Goal: Task Accomplishment & Management: Use online tool/utility

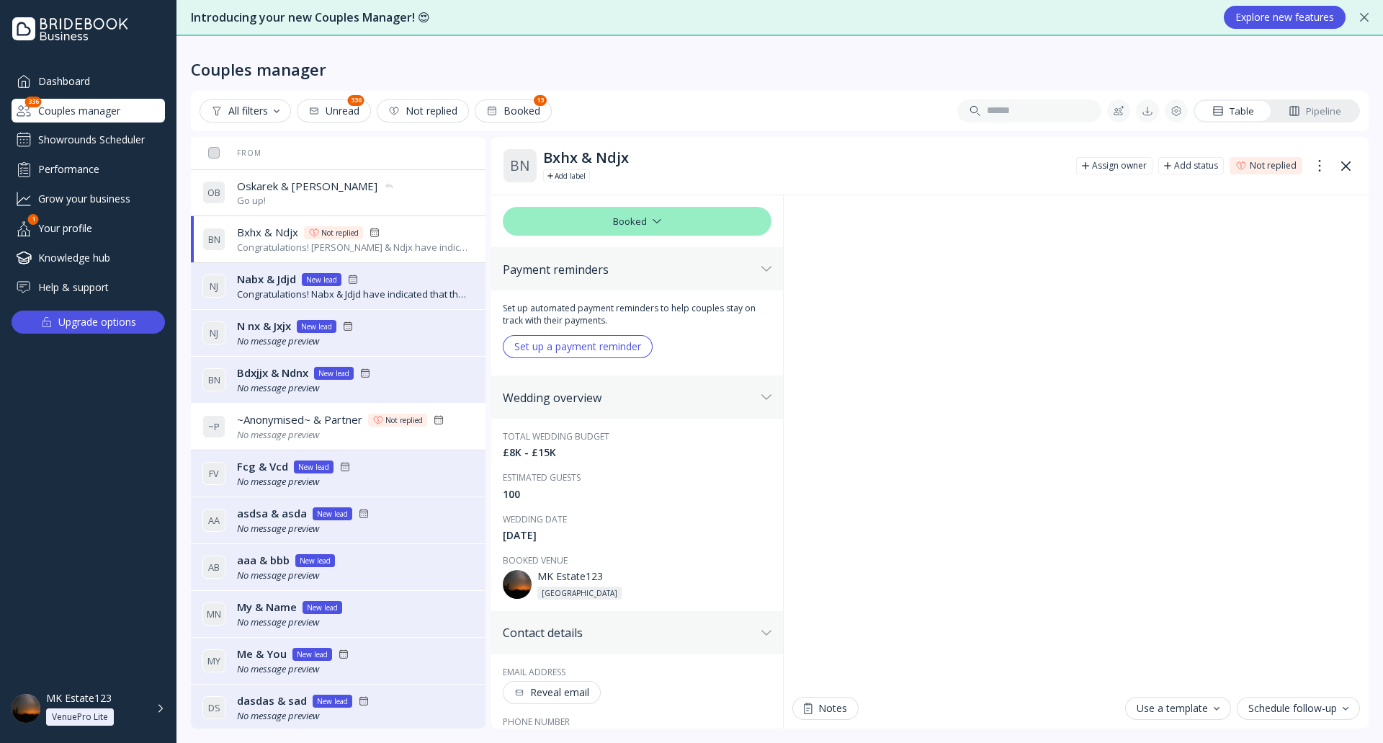
click at [153, 707] on div "MK Estate123 VenuePro Lite" at bounding box center [105, 708] width 119 height 34
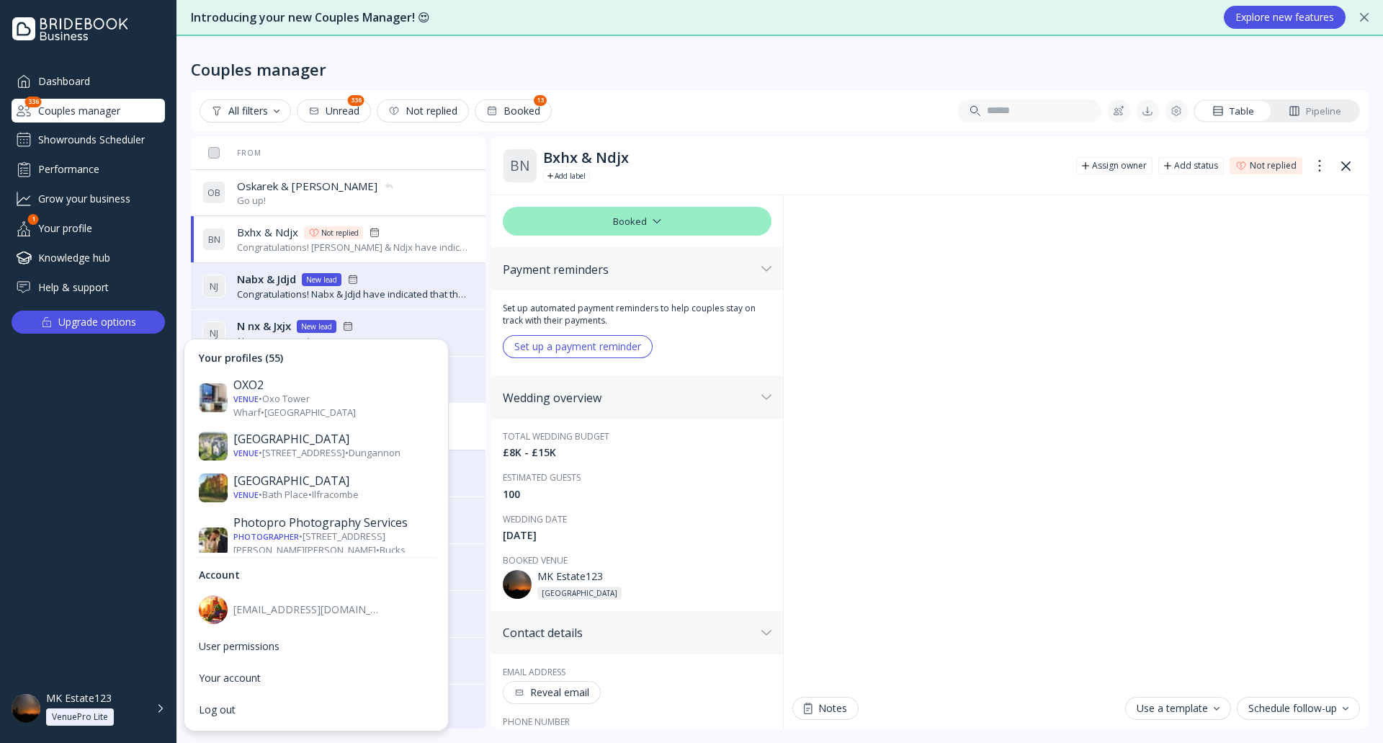
scroll to position [1657, 0]
click at [349, 689] on div "Venue • Rag Ln • Exeter" at bounding box center [333, 696] width 200 height 14
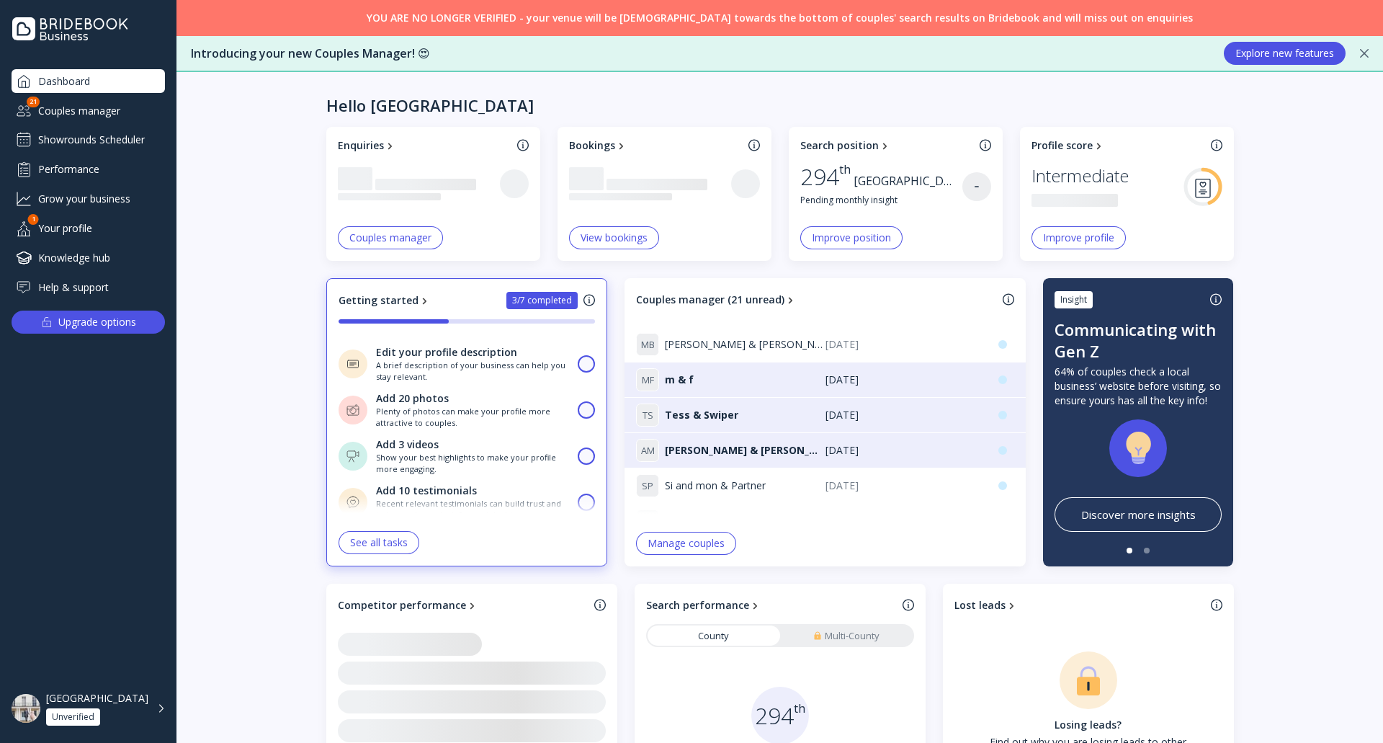
click at [156, 703] on div "Rockbeare Manor Unverified" at bounding box center [106, 708] width 120 height 34
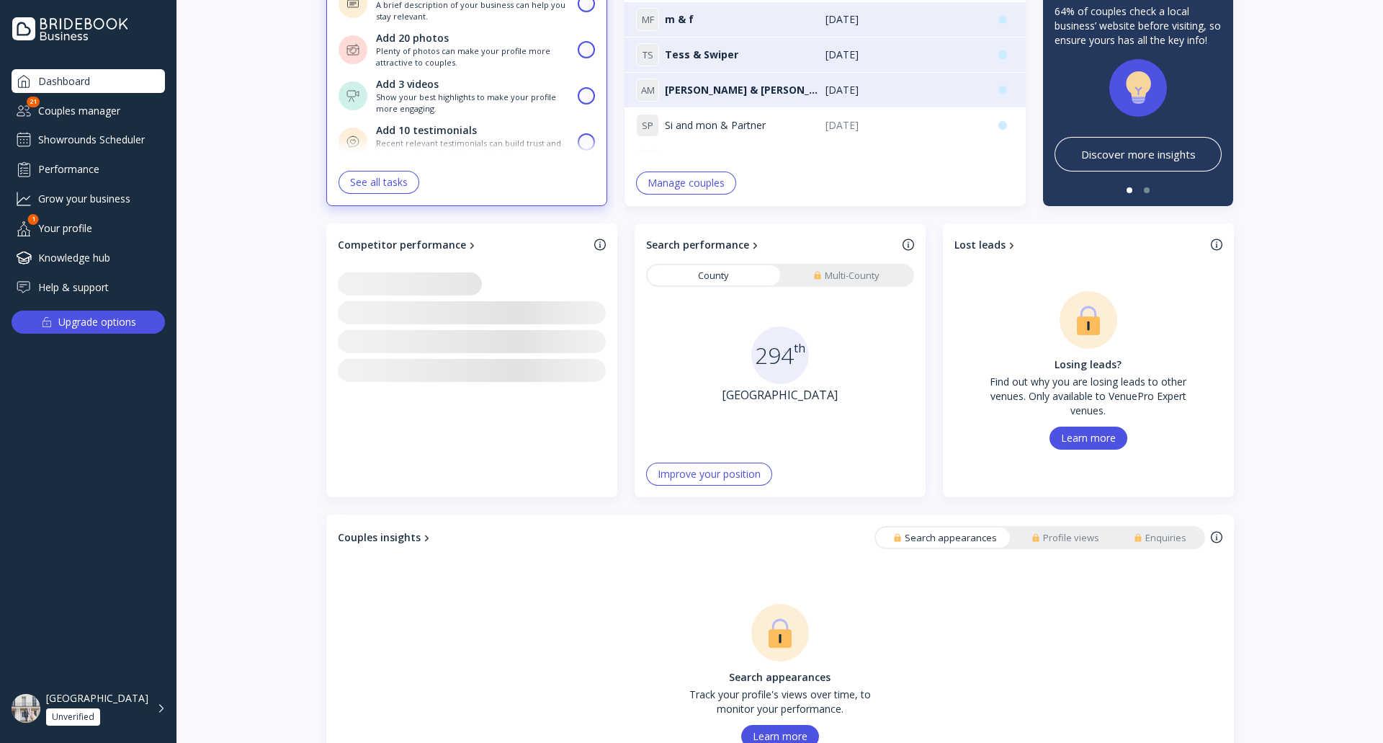
scroll to position [349, 0]
click at [160, 721] on div "Rockbeare Manor Unverified" at bounding box center [106, 708] width 120 height 34
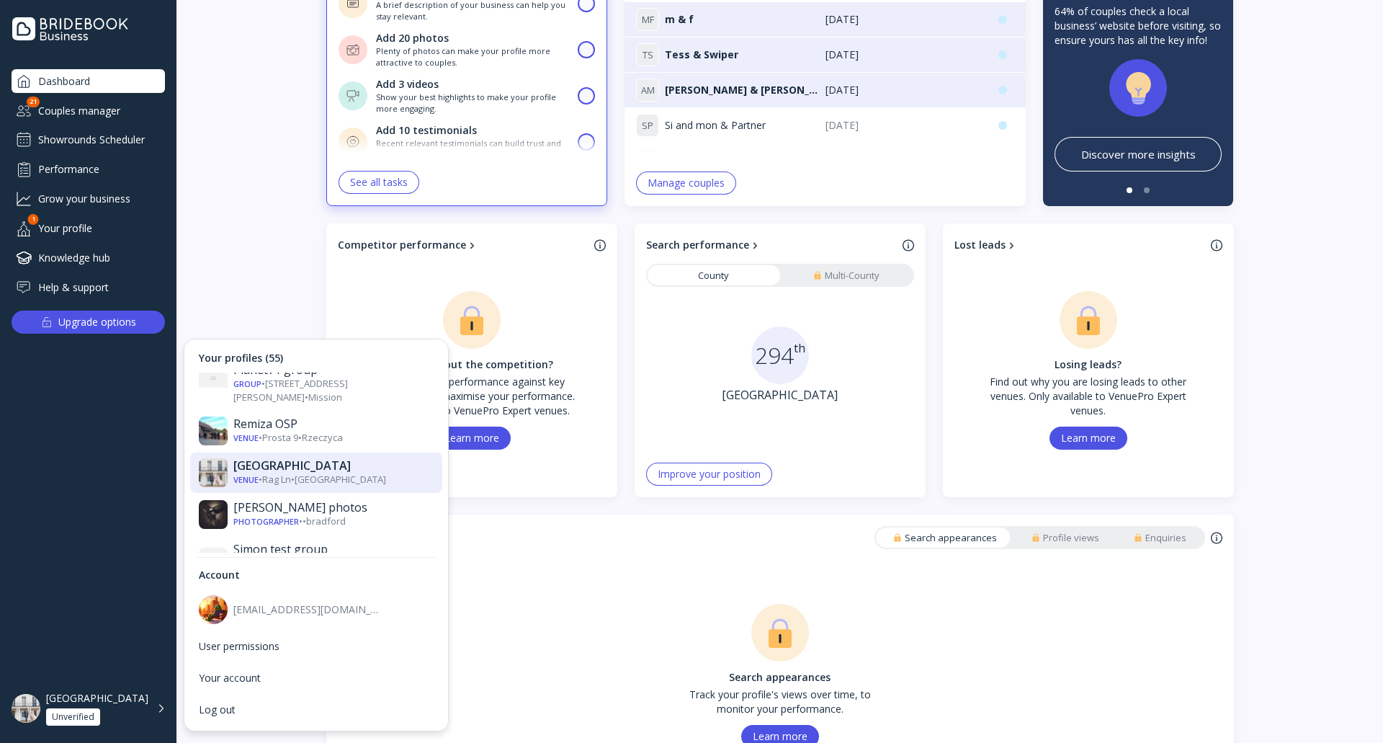
scroll to position [2161, 0]
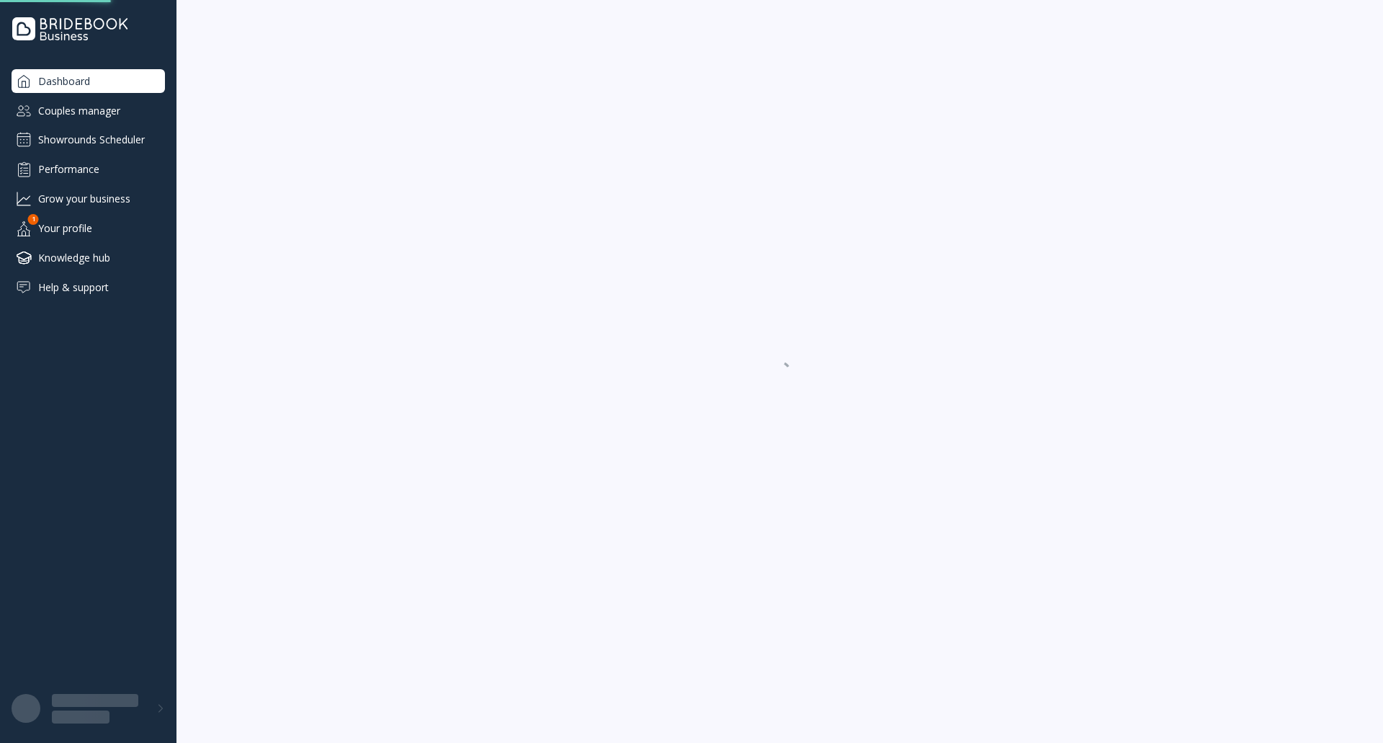
scroll to position [0, 0]
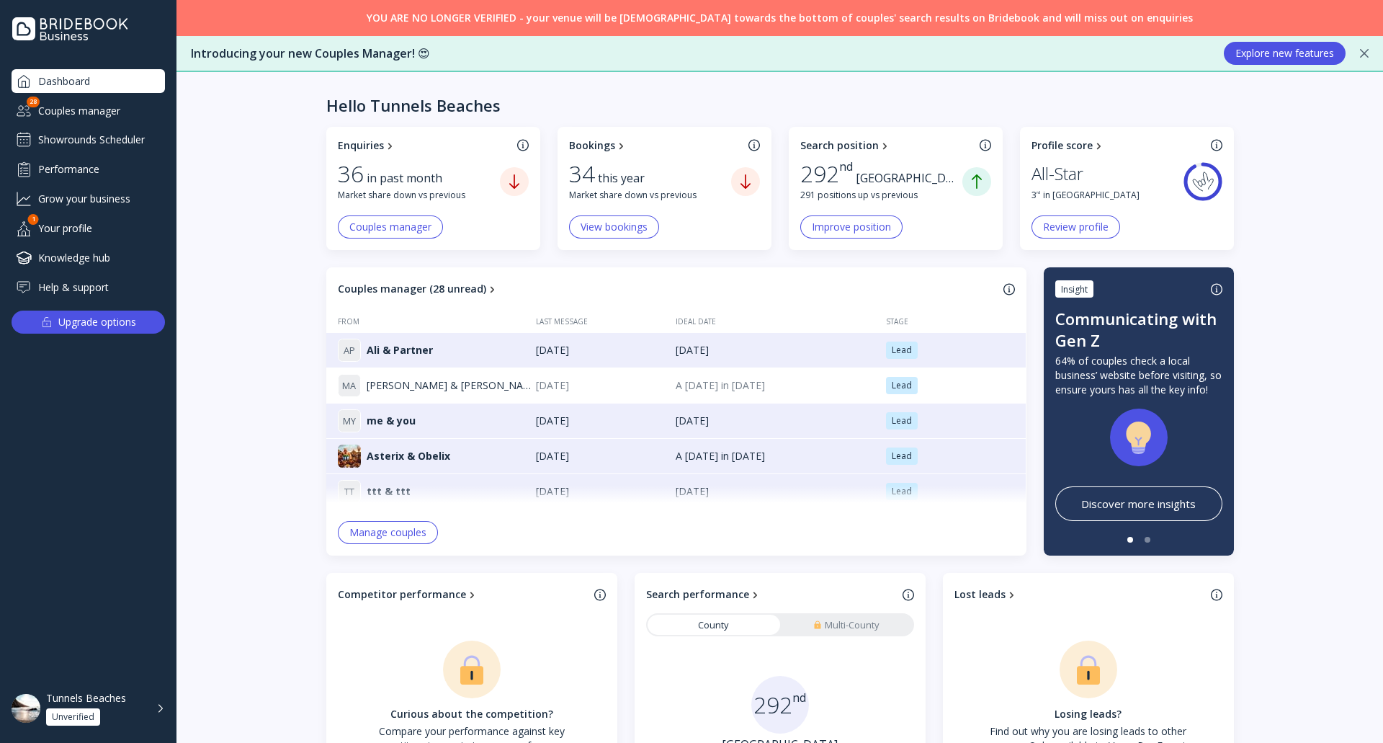
click at [157, 704] on div "Tunnels Beaches Unverified" at bounding box center [105, 708] width 119 height 34
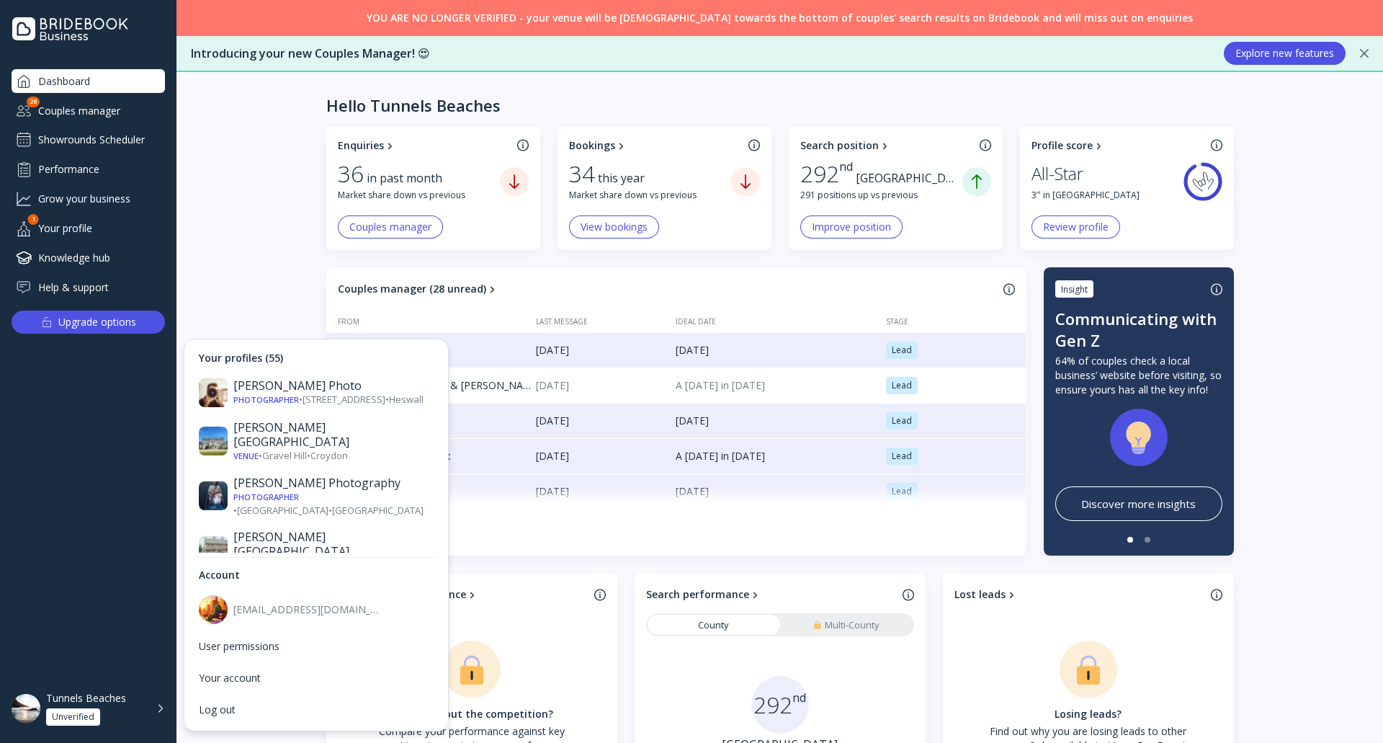
click at [266, 202] on div "Enquiries 36 in past month Market share down vs previous Couples manager Bookin…" at bounding box center [779, 664] width 1206 height 1074
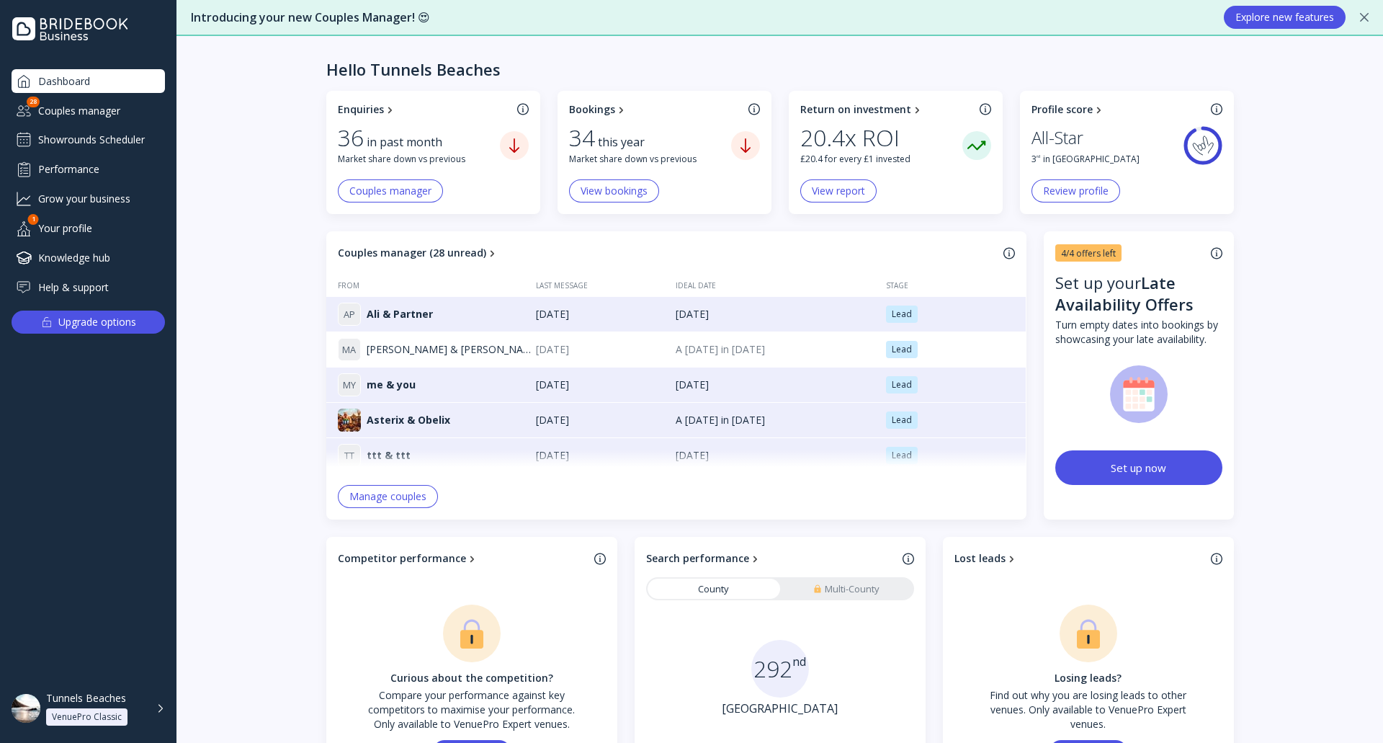
click at [140, 132] on div "Showrounds Scheduler" at bounding box center [88, 139] width 153 height 23
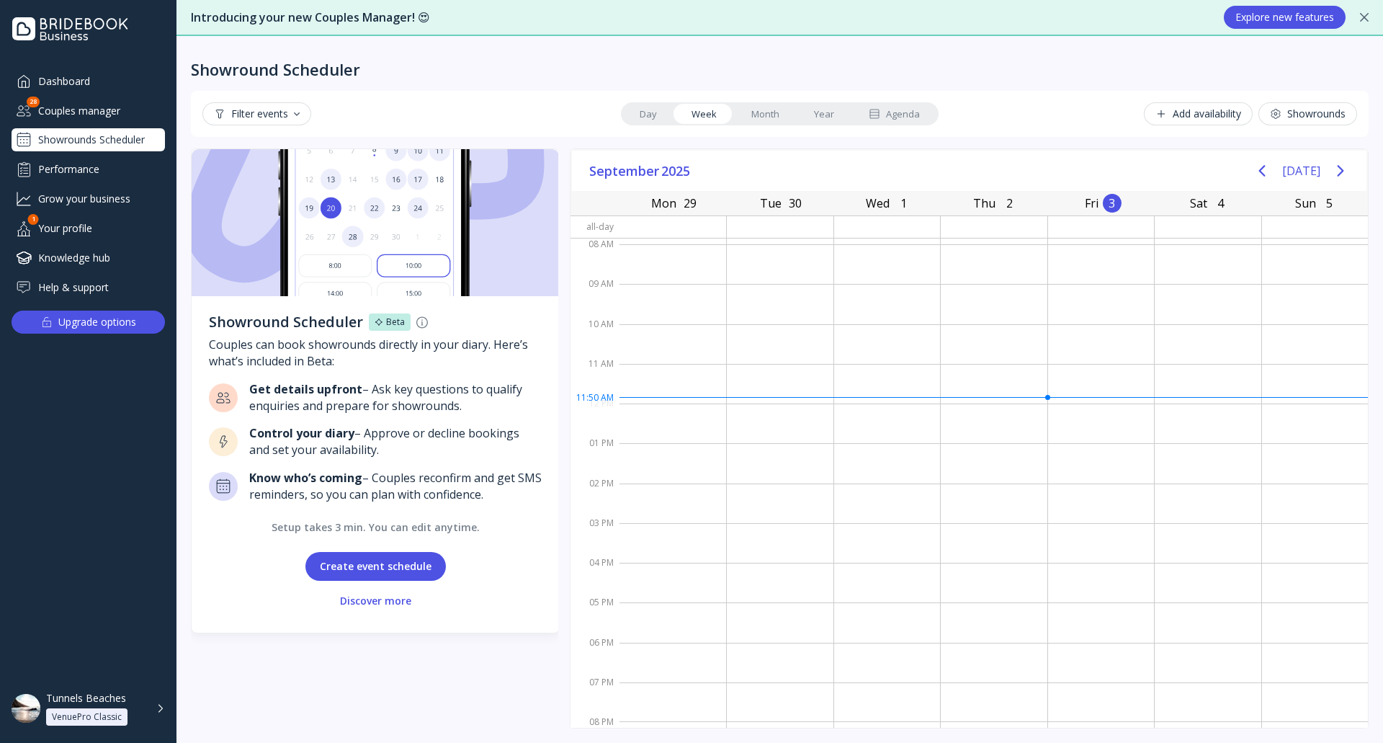
click at [120, 109] on div "Couples manager" at bounding box center [88, 111] width 153 height 24
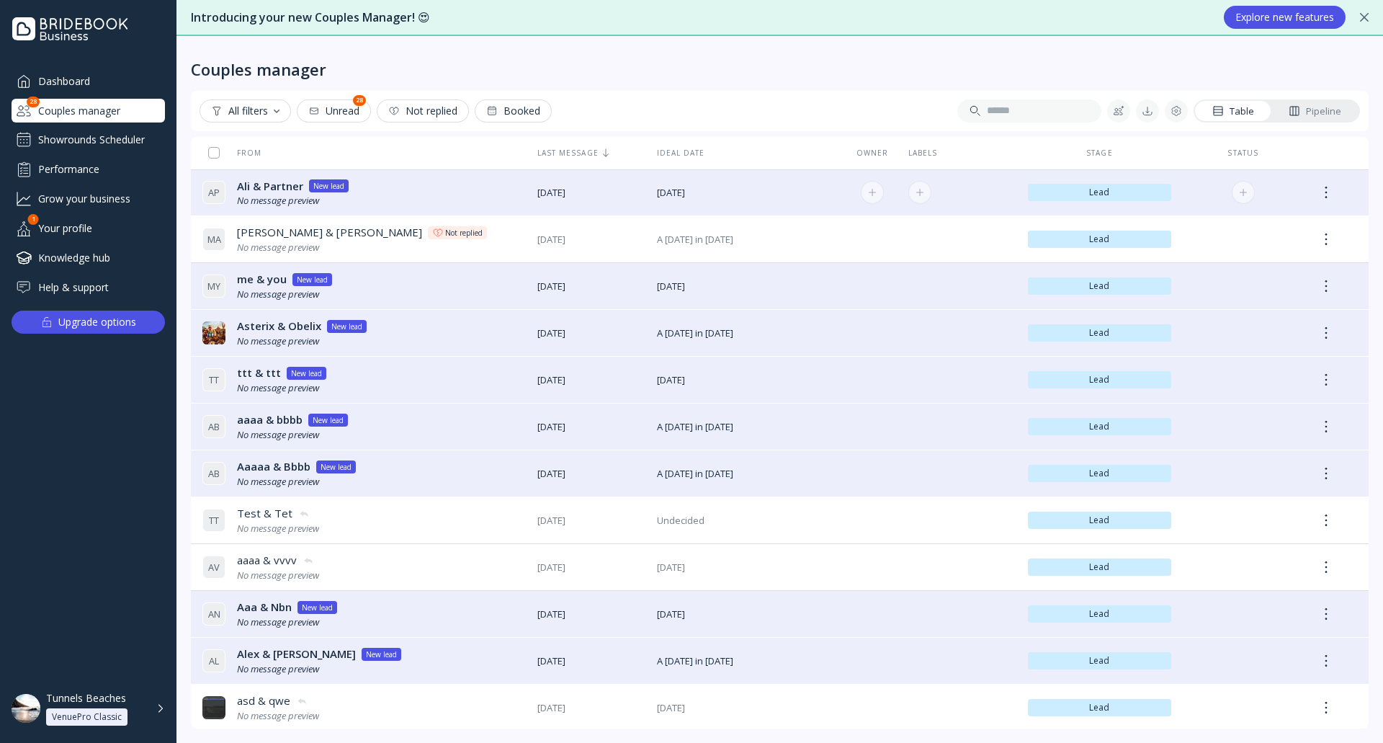
click at [434, 190] on div "A P Ali & Partner Ali & Partner New lead No message preview" at bounding box center [363, 193] width 323 height 40
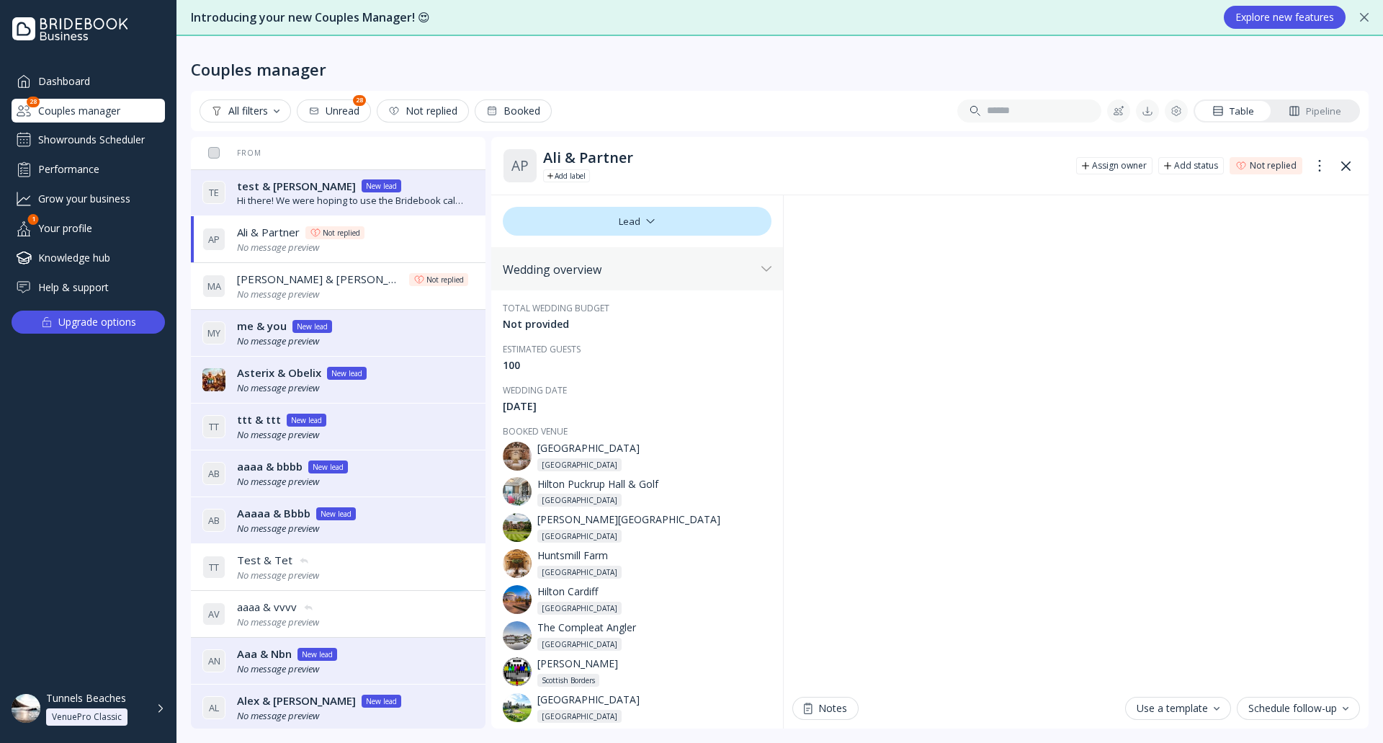
click at [84, 85] on div "Dashboard" at bounding box center [88, 81] width 153 height 24
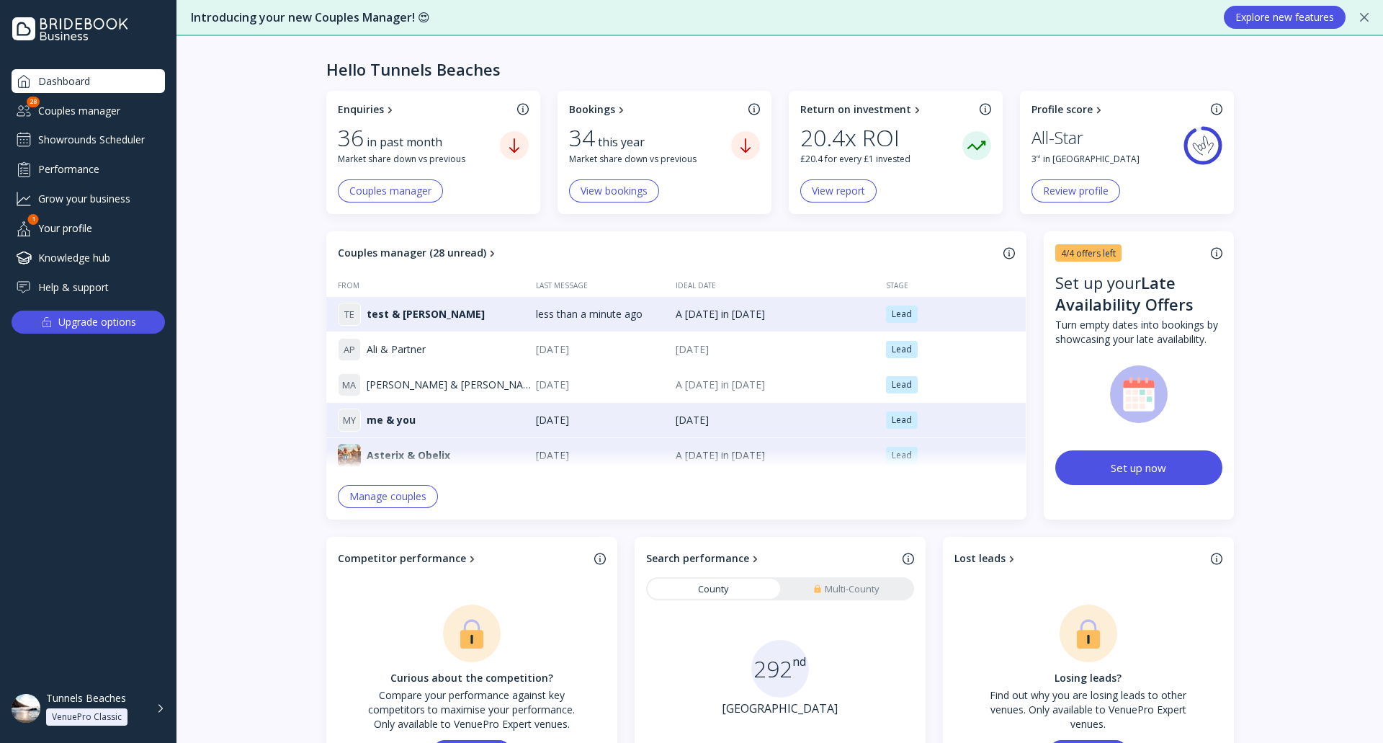
click at [110, 112] on div "Couples manager" at bounding box center [88, 111] width 153 height 24
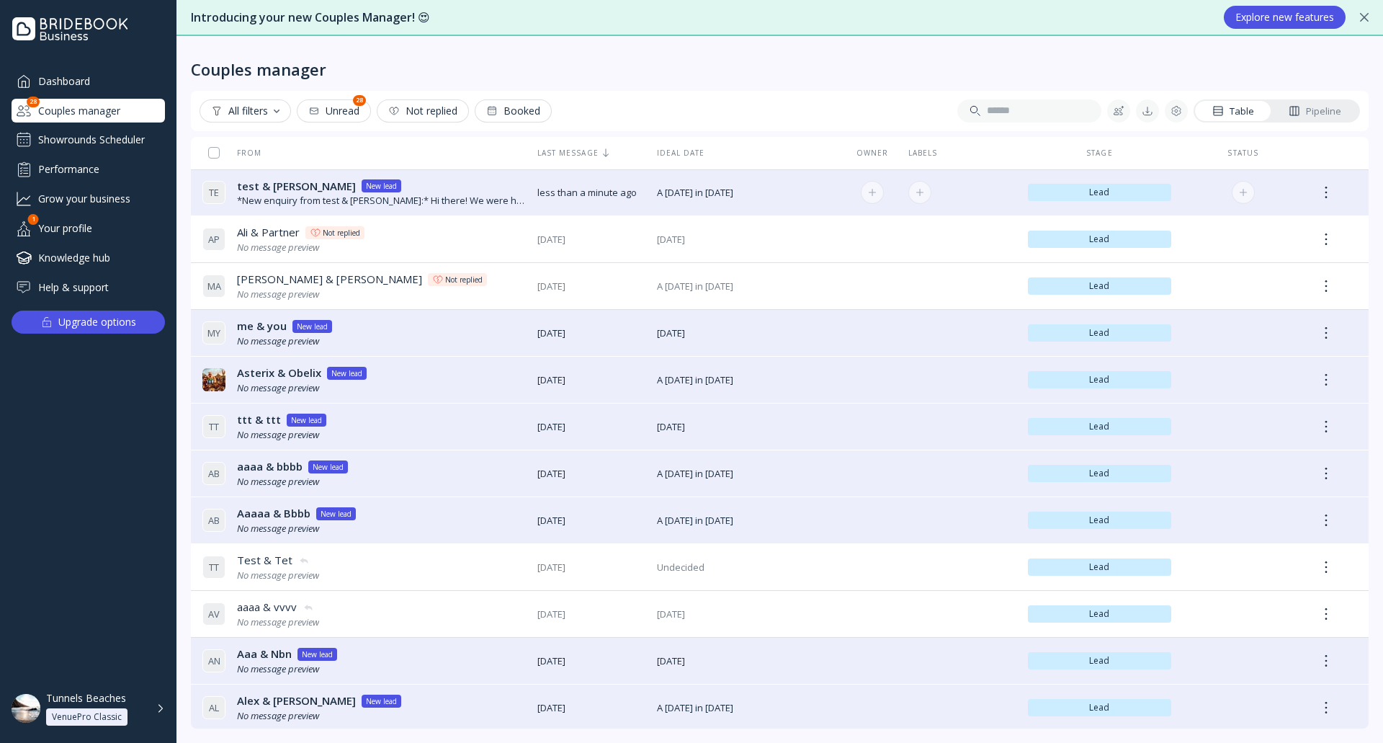
click at [444, 183] on div "test & errin test & errin New lead" at bounding box center [381, 186] width 289 height 15
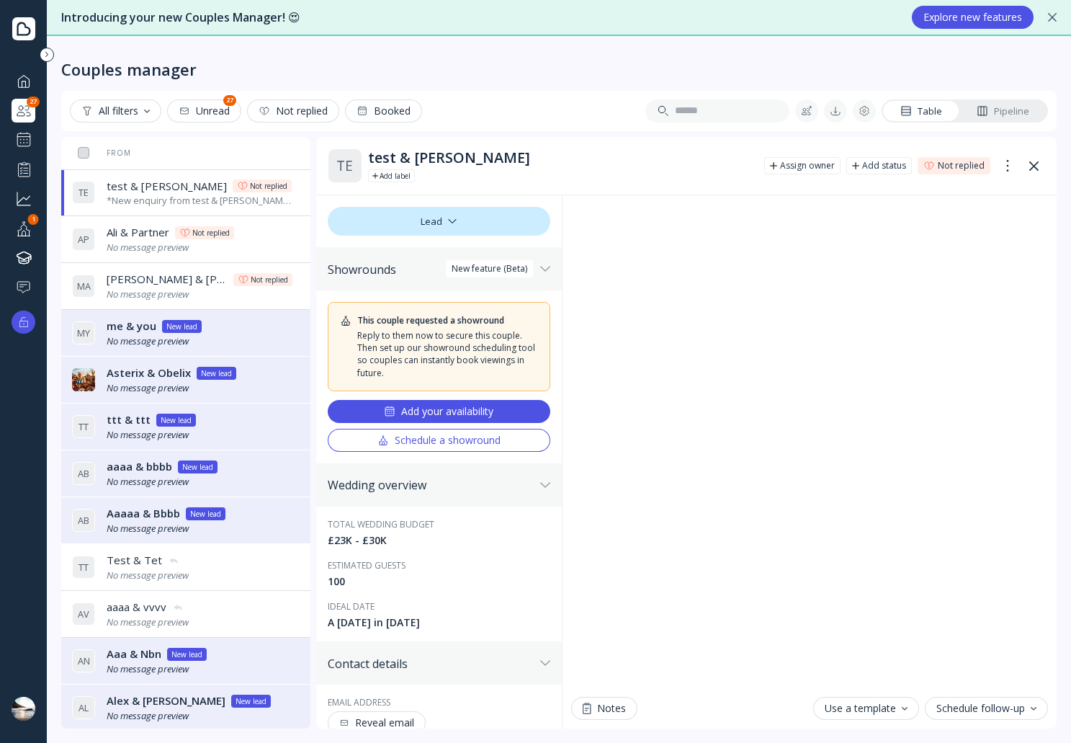
click at [462, 414] on div "Add your availability" at bounding box center [438, 412] width 109 height 12
